Goal: Task Accomplishment & Management: Use online tool/utility

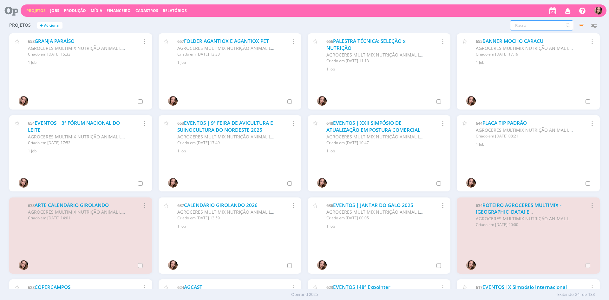
click at [528, 22] on input "text" at bounding box center [541, 25] width 63 height 10
type input "AGROFLIX"
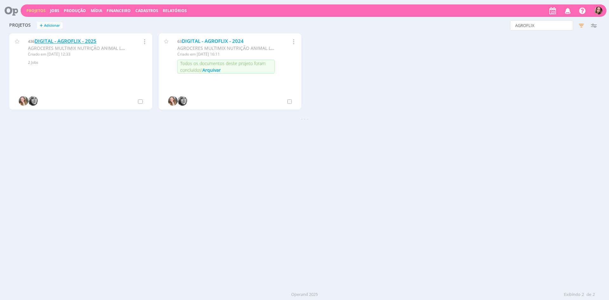
click at [50, 42] on link "DIGITAL - AGROFLIX - 2025" at bounding box center [66, 41] width 62 height 7
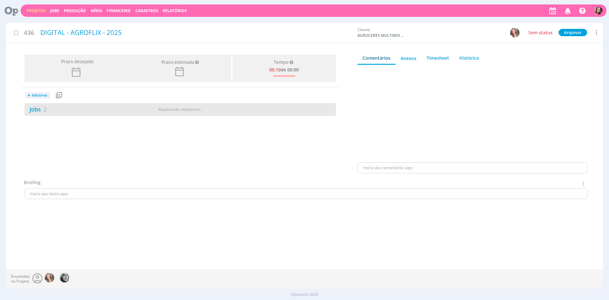
click at [58, 109] on div "Jobs 2" at bounding box center [76, 109] width 105 height 9
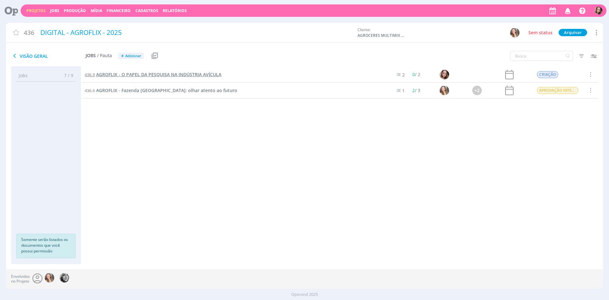
click at [133, 75] on span "AGROFLIX - O PAPEL DA PESQUISA NA INDÚSTRIA AVÍCULA" at bounding box center [158, 74] width 125 height 6
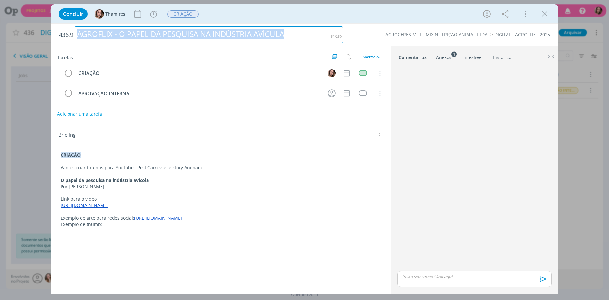
drag, startPoint x: 77, startPoint y: 34, endPoint x: 293, endPoint y: 37, distance: 216.2
click at [296, 36] on div "AGROFLIX - O PAPEL DA PESQUISA NA INDÚSTRIA AVÍCULA" at bounding box center [209, 34] width 268 height 17
copy div "AGROFLIX - O PAPEL DA PESQUISA NA INDÚSTRIA AVÍCULA"
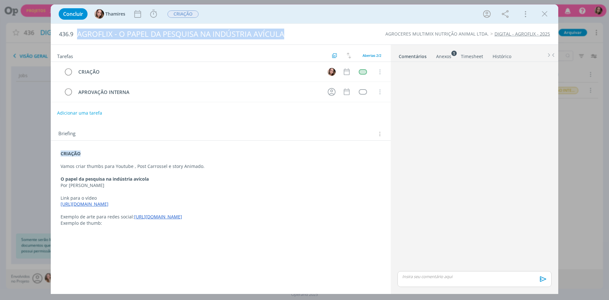
click at [541, 17] on icon "dialog" at bounding box center [545, 14] width 10 height 10
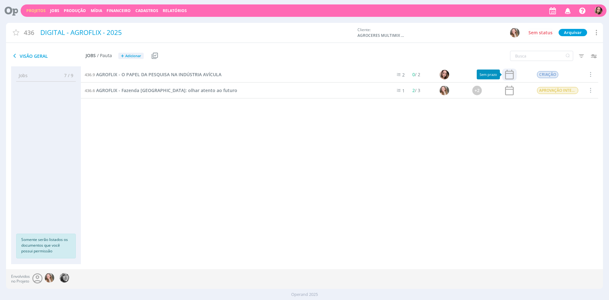
click at [512, 76] on icon at bounding box center [509, 74] width 12 height 12
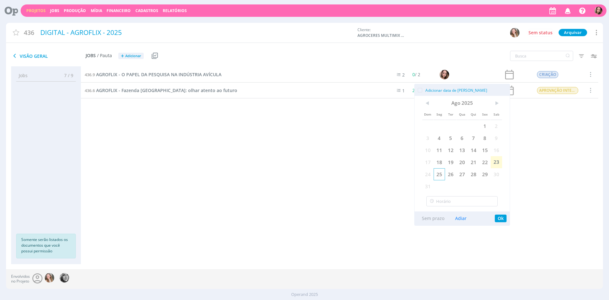
click at [443, 178] on span "25" at bounding box center [438, 174] width 11 height 12
click at [497, 220] on button "Ok" at bounding box center [501, 218] width 12 height 8
click at [501, 217] on button "Ok" at bounding box center [501, 218] width 12 height 8
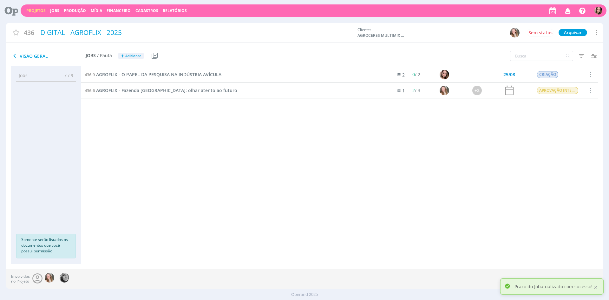
click at [250, 129] on div "436.9 AGROFLIX - O PAPEL DA PESQUISA NA INDÚSTRIA AVÍCULA 2 0 / 2 25/08 CRIAÇÃO…" at bounding box center [339, 159] width 517 height 185
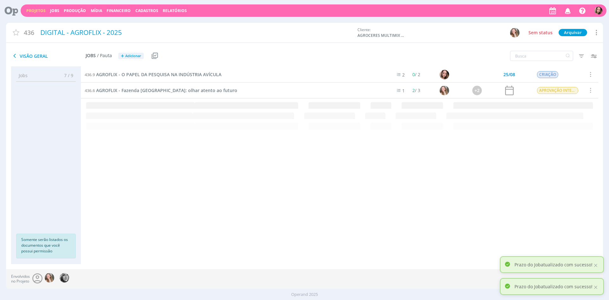
click at [39, 12] on link "Projetos" at bounding box center [35, 10] width 19 height 5
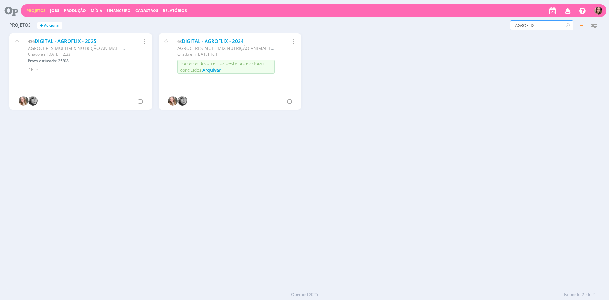
click at [547, 28] on input "AGROFLIX" at bounding box center [541, 25] width 63 height 10
type input "PALESTRA"
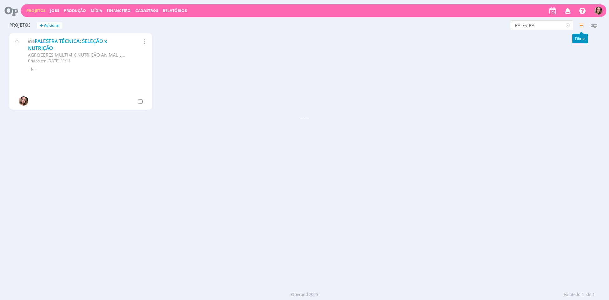
click at [580, 27] on icon "button" at bounding box center [580, 25] width 11 height 11
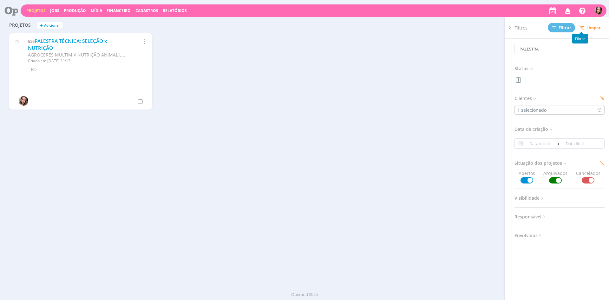
click at [256, 106] on div "656 PALESTRA TÉCNICA: SELEÇÃO x NUTRIÇÃO AGROCERES MULTIMIX NUTRIÇÃO ANIMAL LTD…" at bounding box center [304, 74] width 597 height 82
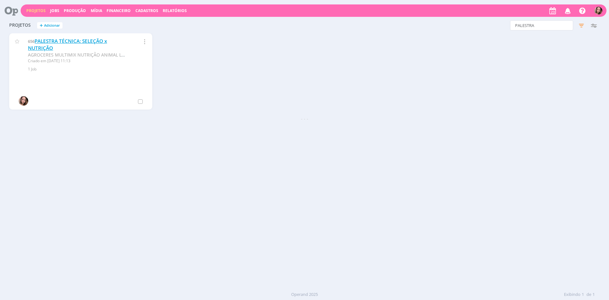
click at [33, 46] on link "PALESTRA TÉCNICA: SELEÇÃO x NUTRIÇÃO" at bounding box center [67, 45] width 79 height 14
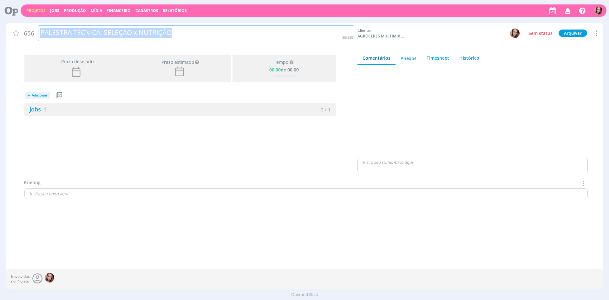
drag, startPoint x: 40, startPoint y: 33, endPoint x: 169, endPoint y: 31, distance: 128.7
click at [203, 40] on div "PALESTRA TÉCNICA: SELEÇÃO x NUTRIÇÃO" at bounding box center [196, 33] width 316 height 16
drag, startPoint x: 157, startPoint y: 30, endPoint x: 76, endPoint y: 115, distance: 117.0
click at [123, 108] on div "Jobs 1" at bounding box center [102, 109] width 156 height 9
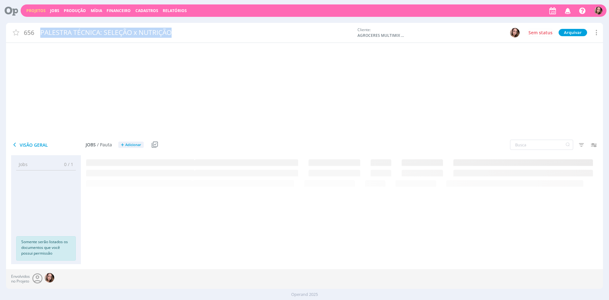
click at [76, 115] on div "Jobs 1 0 / 1" at bounding box center [179, 109] width 311 height 13
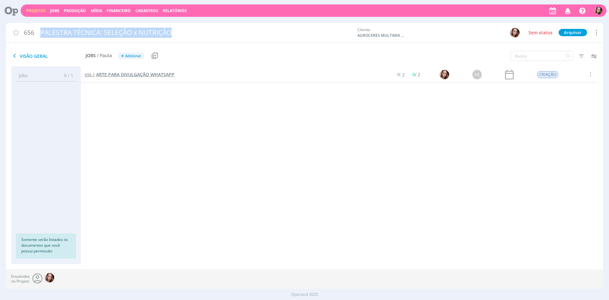
click at [146, 72] on span "ARTE PARA DIVULGAÇÃO WHATSAPP" at bounding box center [135, 74] width 78 height 6
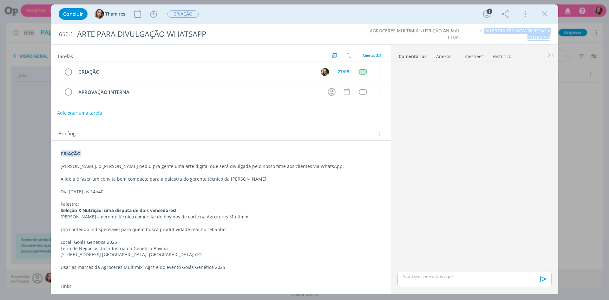
drag, startPoint x: 484, startPoint y: 31, endPoint x: 550, endPoint y: 42, distance: 66.9
click at [550, 42] on div "656.1 ARTE PARA DIVULGAÇÃO WHATSAPP AGROCERES MULTIMIX NUTRIÇÃO ANIMAL LTDA. PA…" at bounding box center [304, 34] width 507 height 21
click at [339, 73] on div "27/08" at bounding box center [343, 71] width 12 height 4
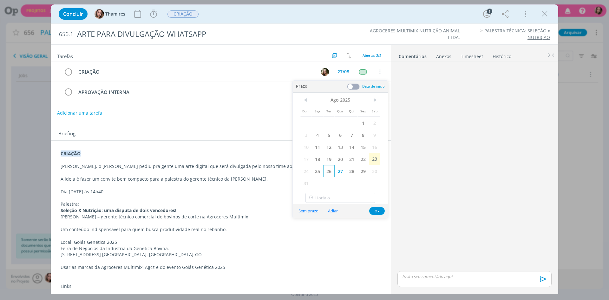
click at [328, 174] on span "26" at bounding box center [328, 171] width 11 height 12
click at [376, 214] on button "Ok" at bounding box center [377, 211] width 16 height 8
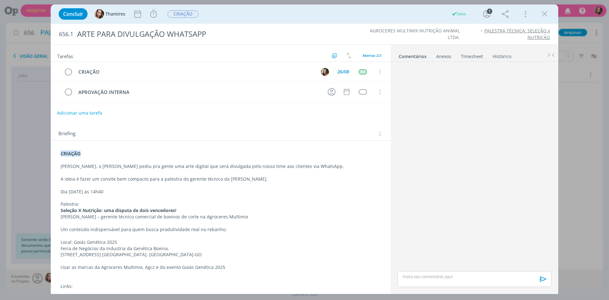
click at [543, 14] on icon "dialog" at bounding box center [545, 14] width 10 height 10
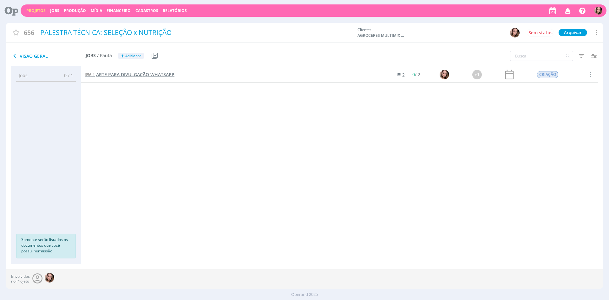
click at [111, 74] on span "ARTE PARA DIVULGAÇÃO WHATSAPP" at bounding box center [135, 74] width 78 height 6
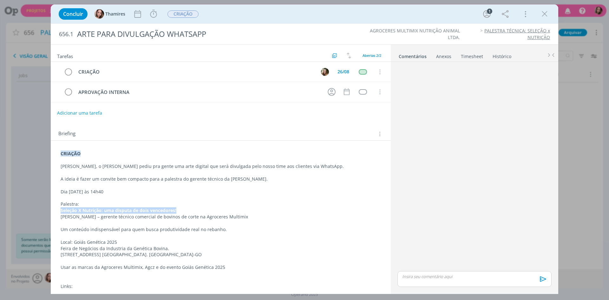
drag, startPoint x: 59, startPoint y: 209, endPoint x: 179, endPoint y: 209, distance: 120.2
click at [179, 209] on div "CRIAÇÃO Lele, o Alex pediu pra gente uma arte digital que será divulgada pelo n…" at bounding box center [221, 226] width 330 height 156
copy strong "Seleção X Nutrição: uma disputa de dois vencedores!"
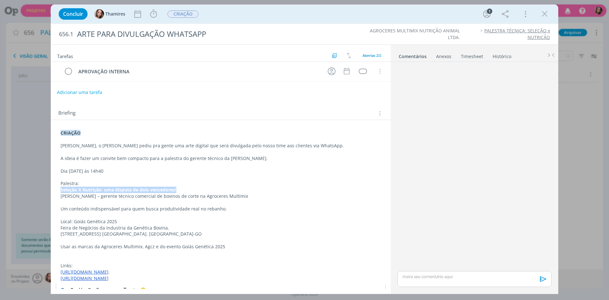
scroll to position [32, 0]
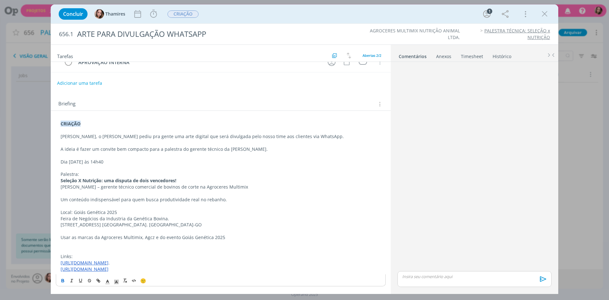
click at [109, 185] on p "Julio Cesar Borges da Silva – gerente técnico comercial de bovinos de corte na …" at bounding box center [221, 187] width 320 height 6
drag, startPoint x: 65, startPoint y: 181, endPoint x: 88, endPoint y: 187, distance: 23.8
click at [88, 187] on div "CRIAÇÃO Lele, o Alex pediu pra gente uma arte digital que será divulgada pelo n…" at bounding box center [221, 196] width 330 height 156
click at [88, 187] on p "Julio Cesar Borges da Silva – gerente técnico comercial de bovinos de corte na …" at bounding box center [221, 187] width 320 height 6
drag, startPoint x: 63, startPoint y: 146, endPoint x: 210, endPoint y: 152, distance: 147.5
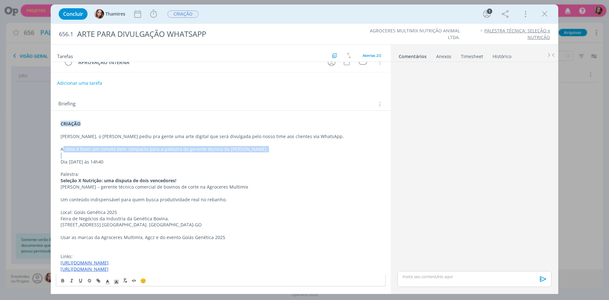
click at [210, 152] on div "CRIAÇÃO Lele, o Alex pediu pra gente uma arte digital que será divulgada pelo n…" at bounding box center [221, 196] width 330 height 156
click at [210, 152] on p "dialog" at bounding box center [221, 155] width 320 height 6
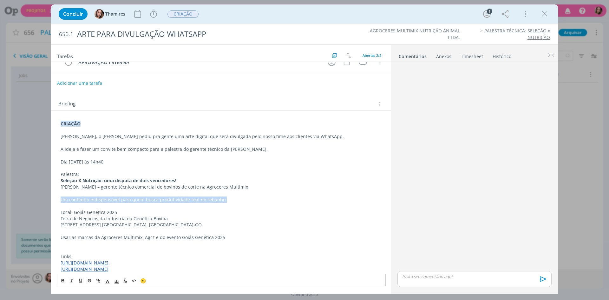
drag, startPoint x: 61, startPoint y: 198, endPoint x: 232, endPoint y: 200, distance: 170.6
click at [232, 200] on p "Um conteúdo indispensável para quem busca produtividade real no rebanho." at bounding box center [221, 199] width 320 height 6
drag, startPoint x: 118, startPoint y: 221, endPoint x: 163, endPoint y: 219, distance: 45.4
click at [163, 219] on div "CRIAÇÃO Lele, o Alex pediu pra gente uma arte digital que será divulgada pelo n…" at bounding box center [221, 196] width 330 height 156
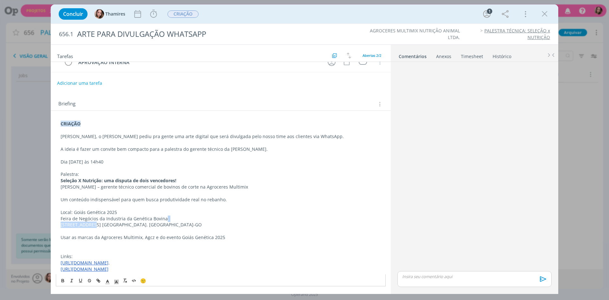
click at [164, 219] on p "Feira de Negócios da Industria da Genética Bovina." at bounding box center [221, 218] width 320 height 6
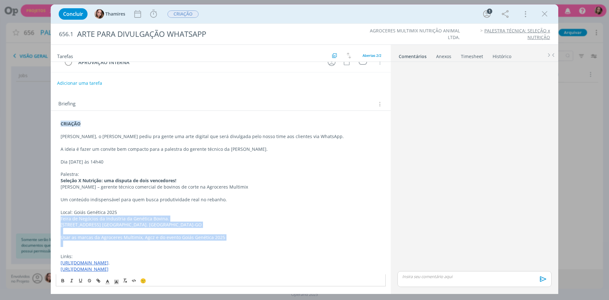
drag, startPoint x: 164, startPoint y: 219, endPoint x: 197, endPoint y: 241, distance: 40.0
click at [197, 241] on div "CRIAÇÃO Lele, o Alex pediu pra gente uma arte digital que será divulgada pelo n…" at bounding box center [221, 196] width 330 height 156
click at [197, 241] on p "dialog" at bounding box center [221, 243] width 320 height 6
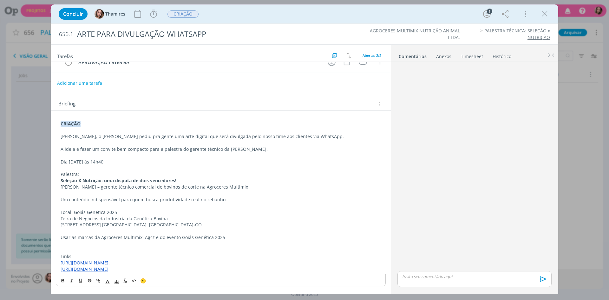
click at [108, 264] on link "https://agroagenda.agr.br/event/goias-genetica-2025/#:~:text=A%20Goi%C3%A1s%20G…" at bounding box center [85, 262] width 48 height 6
click at [197, 247] on link "https://agroagenda.agr.br/event/goias-genetica-2025/#:~:text=A%20Goi%C3%A1s%20G…" at bounding box center [200, 250] width 48 height 8
click at [108, 269] on link "https://www.instagram.com/agczgoiasgenetica/" at bounding box center [85, 269] width 48 height 6
click at [119, 265] on link "https://www.instagram.com/agczgoiasgenetica/" at bounding box center [102, 269] width 48 height 8
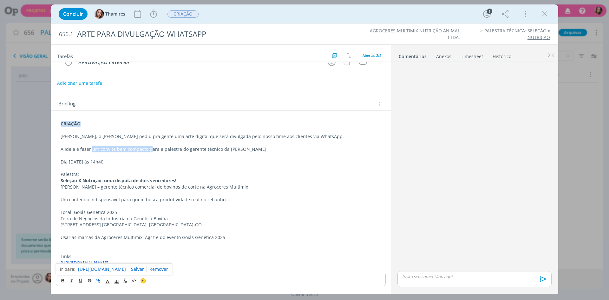
drag, startPoint x: 92, startPoint y: 137, endPoint x: 151, endPoint y: 133, distance: 59.1
click at [150, 146] on p "A ideia é fazer um convite bem compacto para a palestra do gerente técnico da A…" at bounding box center [221, 149] width 320 height 6
click at [152, 146] on p "A ideia é fazer um convite bem compacto para a palestra do gerente técnico da A…" at bounding box center [221, 149] width 320 height 6
drag, startPoint x: 67, startPoint y: 152, endPoint x: 110, endPoint y: 148, distance: 42.9
click at [110, 159] on p "Dia 08/09 – Segunda-feira às 14h40" at bounding box center [221, 162] width 320 height 6
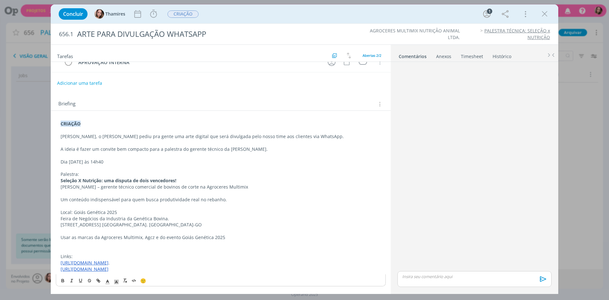
click at [59, 149] on div "CRIAÇÃO Lele, o Alex pediu pra gente uma arte digital que será divulgada pelo n…" at bounding box center [221, 196] width 330 height 156
click at [100, 173] on div "CRIAÇÃO Lele, o Alex pediu pra gente uma arte digital que será divulgada pelo n…" at bounding box center [221, 196] width 330 height 156
drag, startPoint x: 75, startPoint y: 187, endPoint x: 225, endPoint y: 188, distance: 150.9
click at [225, 196] on p "Um conteúdo indispensável para quem busca produtividade real no rebanho." at bounding box center [221, 199] width 320 height 6
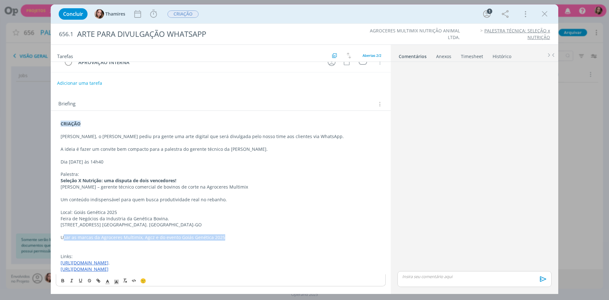
drag, startPoint x: 63, startPoint y: 227, endPoint x: 224, endPoint y: 224, distance: 160.8
click at [224, 234] on p "Usar as marcas da Agroceres Multimix, Agcz e do evento Goiás Genética 2025" at bounding box center [221, 237] width 320 height 6
click at [122, 253] on p "Links:" at bounding box center [221, 256] width 320 height 6
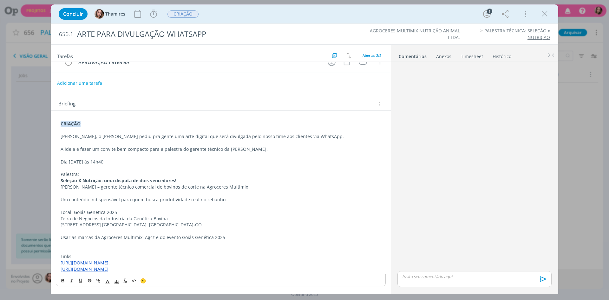
click at [126, 240] on p "dialog" at bounding box center [221, 243] width 320 height 6
click at [173, 265] on p "https://agroagenda.agr.br/event/goias-genetica-2025/#:~:text=A%20Goi%C3%A1s%20G…" at bounding box center [221, 262] width 320 height 6
click at [172, 269] on p "https://www.instagram.com/agczgoiasgenetica/" at bounding box center [221, 269] width 320 height 6
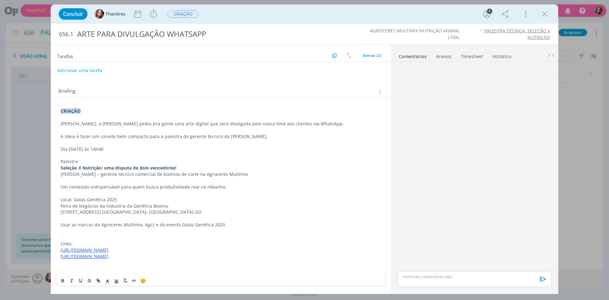
click at [161, 261] on p "dialog" at bounding box center [221, 262] width 320 height 6
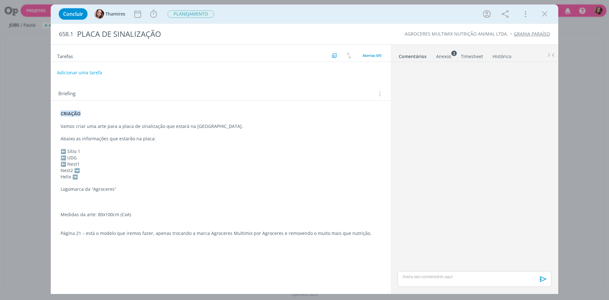
click at [97, 192] on p "Logomarca da “Agroceres”" at bounding box center [221, 189] width 320 height 6
click at [441, 54] on div "Anexos 3" at bounding box center [443, 56] width 15 height 6
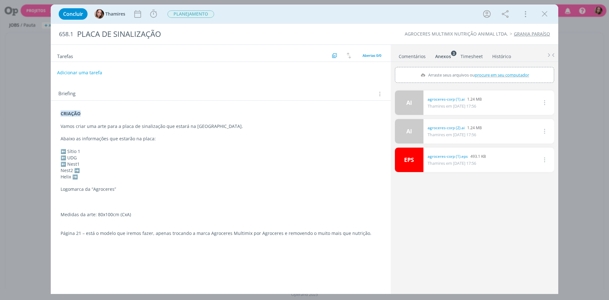
drag, startPoint x: 60, startPoint y: 148, endPoint x: 84, endPoint y: 177, distance: 38.3
click at [85, 177] on div "CRIAÇÃO Vamos criar uma arte para a placa de sinalização que estará na [GEOGRAP…" at bounding box center [221, 176] width 330 height 137
copy div "⬅️ Sítio 1 ⬅️ UDG ⬅️ Nest1 Nest2 ➡️ Helix ➡️"
click at [89, 123] on p "Vamos criar uma arte para a placa de sinalização que estará na [GEOGRAPHIC_DATA…" at bounding box center [221, 126] width 320 height 6
drag, startPoint x: 87, startPoint y: 127, endPoint x: 167, endPoint y: 130, distance: 79.6
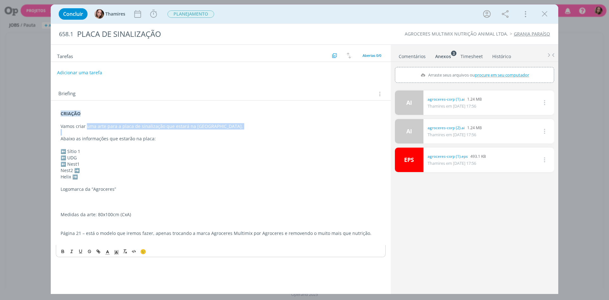
click at [167, 130] on div "CRIAÇÃO Vamos criar uma arte para a placa de sinalização que estará na [GEOGRAP…" at bounding box center [221, 176] width 330 height 137
click at [175, 127] on p "Vamos criar uma arte para a placa de sinalização que estará na [GEOGRAPHIC_DATA…" at bounding box center [221, 126] width 320 height 6
click at [207, 122] on p "dialog" at bounding box center [221, 120] width 320 height 6
click at [152, 237] on p "dialog" at bounding box center [221, 239] width 320 height 6
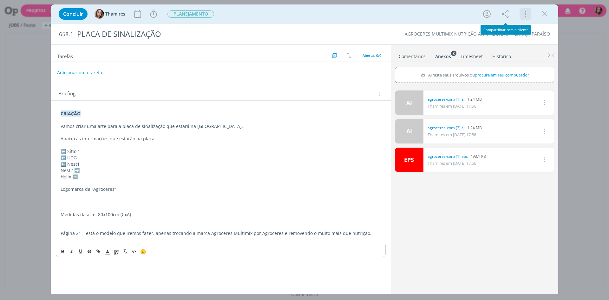
click at [520, 15] on icon "dialog" at bounding box center [524, 14] width 9 height 10
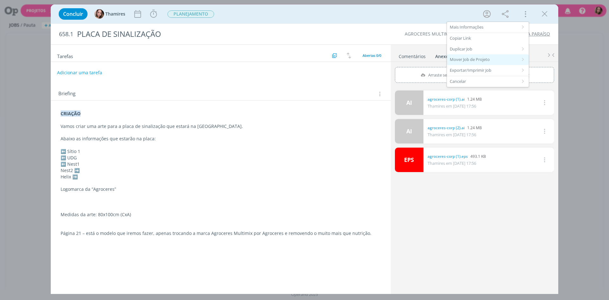
click at [475, 61] on div "Mover Job de Projeto" at bounding box center [488, 59] width 82 height 11
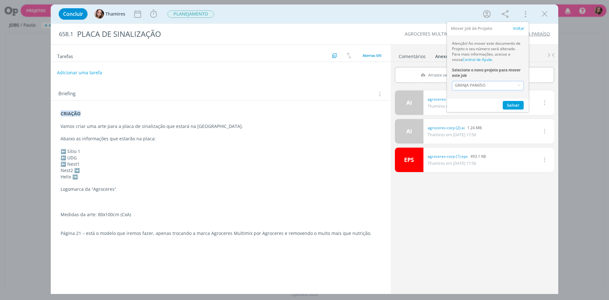
click at [476, 83] on div "GRANJA PARAÍSO" at bounding box center [471, 85] width 32 height 5
type input "574"
click at [522, 28] on span "Voltar" at bounding box center [518, 28] width 11 height 6
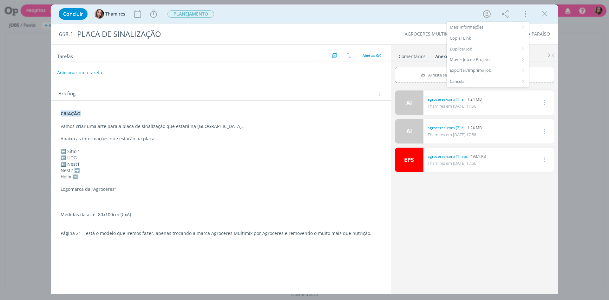
click at [525, 167] on div "EPS 0 agroceres-corp (1).eps 493.1 KB Thamires em [DATE] 17:56 Excluir" at bounding box center [474, 159] width 159 height 24
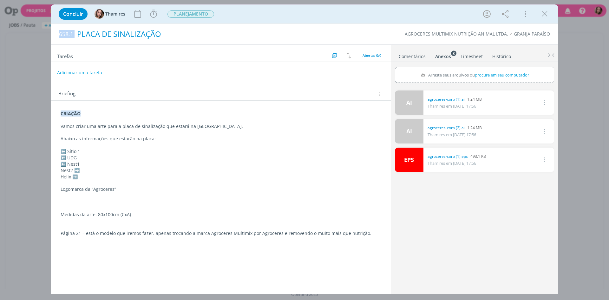
drag, startPoint x: 60, startPoint y: 33, endPoint x: 178, endPoint y: 34, distance: 118.3
click at [176, 34] on h2 "658.1 PLACA DE SINALIZAÇÃO" at bounding box center [201, 34] width 284 height 21
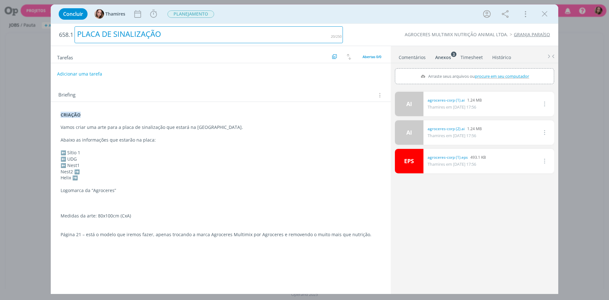
click at [178, 34] on div "PLACA DE SINALIZAÇÃO" at bounding box center [209, 34] width 268 height 17
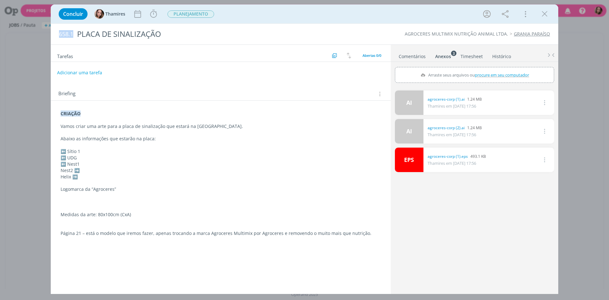
drag, startPoint x: 59, startPoint y: 34, endPoint x: 74, endPoint y: 35, distance: 15.0
click at [73, 35] on div "658.1 PLACA DE SINALIZAÇÃO" at bounding box center [201, 34] width 290 height 21
click at [23, 97] on div "Concluir Thamires Iniciar Apontar Data * [DATE] Horas * 00:00 Tarefa Selecione …" at bounding box center [304, 150] width 609 height 300
click at [98, 253] on div "Tarefas Usar Job de template Criar template a partir deste job Visualizar Templ…" at bounding box center [221, 167] width 340 height 244
click at [108, 237] on p "dialog" at bounding box center [221, 239] width 320 height 6
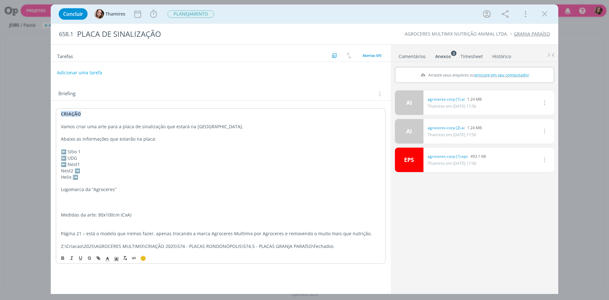
click at [332, 178] on p "Helix ➡️" at bounding box center [221, 177] width 320 height 6
click at [484, 74] on span "procure em seu computador" at bounding box center [502, 75] width 54 height 6
click at [484, 69] on input "Arraste seus arquivos ou procure em seu computador" at bounding box center [474, 68] width 159 height 2
click at [183, 11] on span "PLANEJAMENTO" at bounding box center [190, 13] width 47 height 7
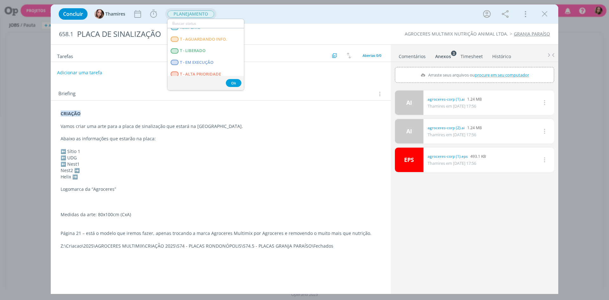
scroll to position [150, 0]
click at [279, 19] on div "Concluir Thamires Iniciar Apontar Data * [DATE] Horas * 00:00 Tarefa Selecione …" at bounding box center [304, 13] width 498 height 15
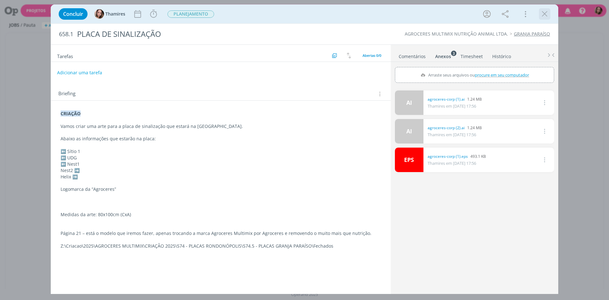
click at [546, 15] on icon "dialog" at bounding box center [545, 14] width 10 height 10
